Goal: Task Accomplishment & Management: Manage account settings

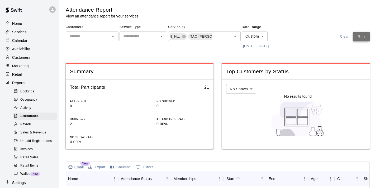
click at [361, 38] on button "Run" at bounding box center [361, 37] width 17 height 10
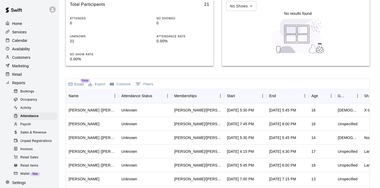
scroll to position [83, 0]
click at [239, 90] on div "Start" at bounding box center [243, 95] width 32 height 15
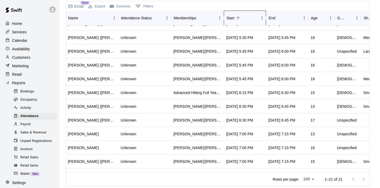
scroll to position [105, 1]
click at [205, 90] on div "Advanced Hitting Full Year - 3x per week, [PERSON_NAME]/[PERSON_NAME] - Full Ye…" at bounding box center [198, 92] width 48 height 5
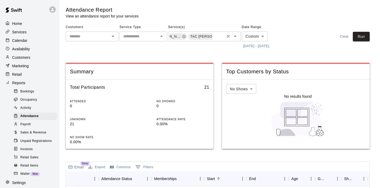
scroll to position [0, 0]
click at [220, 36] on input "text" at bounding box center [218, 37] width 11 height 7
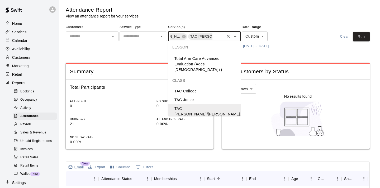
scroll to position [28, 0]
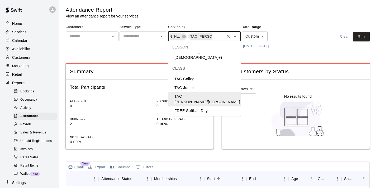
click at [188, 83] on li "TAC Junior" at bounding box center [204, 87] width 73 height 9
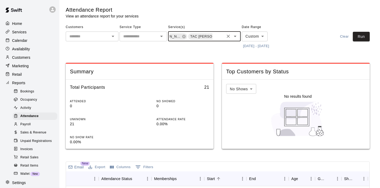
scroll to position [0, 53]
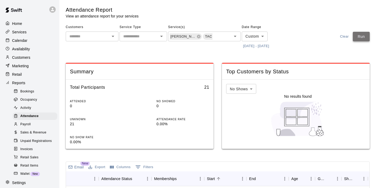
click at [367, 32] on button "Run" at bounding box center [361, 37] width 17 height 10
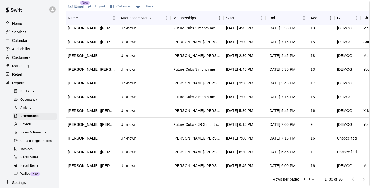
scroll to position [160, 0]
click at [243, 21] on div "Start" at bounding box center [242, 18] width 32 height 15
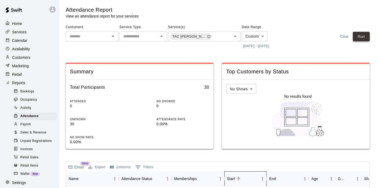
scroll to position [0, 0]
click at [363, 40] on button "Run" at bounding box center [361, 37] width 17 height 10
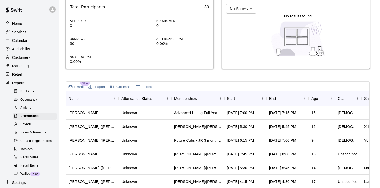
scroll to position [80, 0]
click at [240, 98] on icon "Sort" at bounding box center [238, 98] width 5 height 5
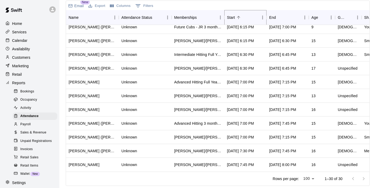
scroll to position [160, 0]
click at [216, 81] on div "Advanced Hitting Full Year - 3x per week, Future Cubs 3 month membership - Ages…" at bounding box center [198, 82] width 48 height 5
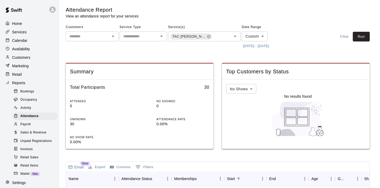
scroll to position [0, 0]
click at [360, 37] on button "Run" at bounding box center [361, 37] width 17 height 10
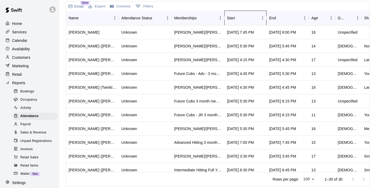
click at [233, 14] on div "Start" at bounding box center [231, 18] width 8 height 15
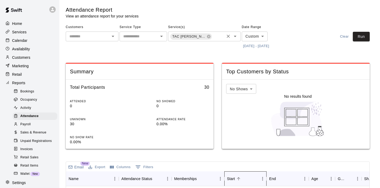
click at [238, 34] on icon "Open" at bounding box center [235, 36] width 6 height 6
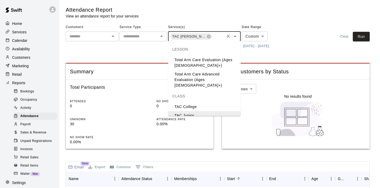
click at [300, 48] on div "Customers ​ Service Type ​ Service(s) TAC [PERSON_NAME]/[PERSON_NAME] [PERSON_N…" at bounding box center [218, 36] width 304 height 27
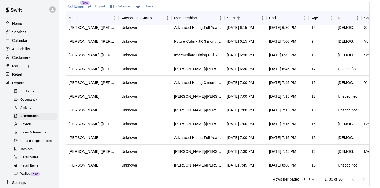
scroll to position [0, 0]
click at [30, 43] on div "Calendar" at bounding box center [29, 40] width 51 height 8
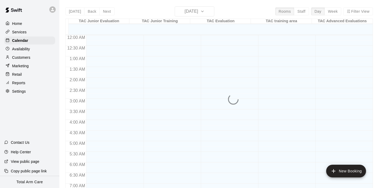
scroll to position [333, 0]
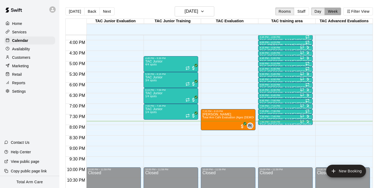
click at [334, 11] on button "Week" at bounding box center [333, 11] width 17 height 8
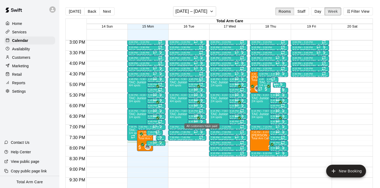
scroll to position [312, 0]
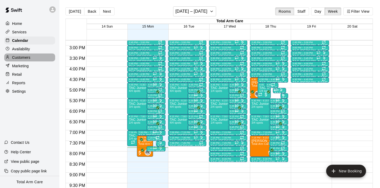
click at [21, 55] on p "Customers" at bounding box center [21, 57] width 18 height 5
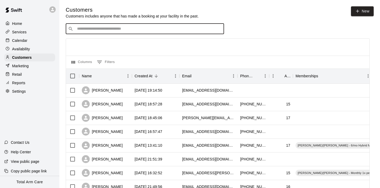
click at [98, 28] on input "Search customers by name or email" at bounding box center [149, 28] width 146 height 5
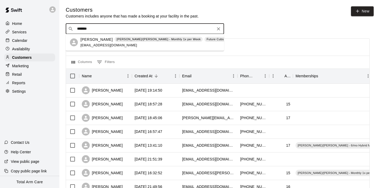
type input "********"
click at [83, 44] on span "[EMAIL_ADDRESS][DOMAIN_NAME]" at bounding box center [109, 45] width 57 height 4
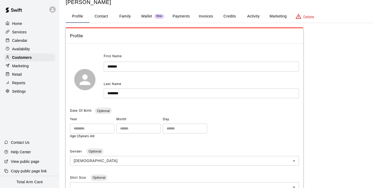
scroll to position [17, 0]
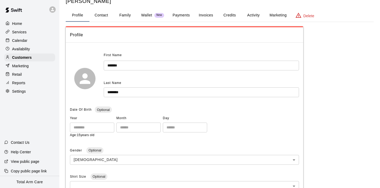
click at [126, 16] on button "Family" at bounding box center [125, 15] width 24 height 13
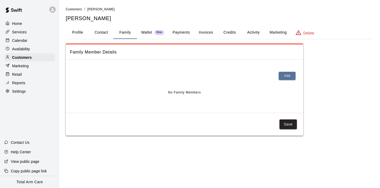
scroll to position [0, 0]
click at [100, 14] on div "Customers / [PERSON_NAME] [PERSON_NAME]" at bounding box center [220, 14] width 308 height 16
click at [100, 33] on button "Contact" at bounding box center [102, 32] width 24 height 13
select select "**"
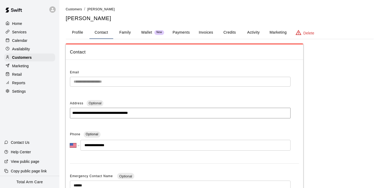
click at [124, 32] on button "Family" at bounding box center [125, 32] width 24 height 13
